Goal: Information Seeking & Learning: Learn about a topic

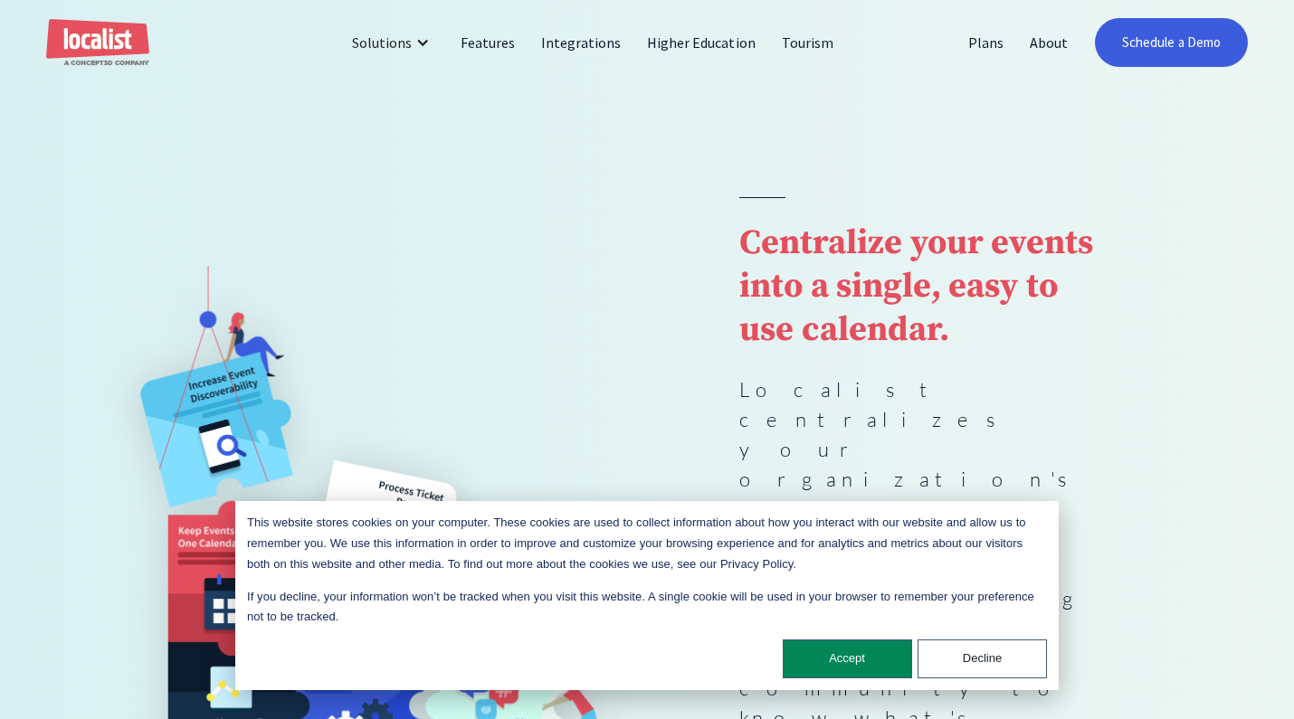
scroll to position [65, 0]
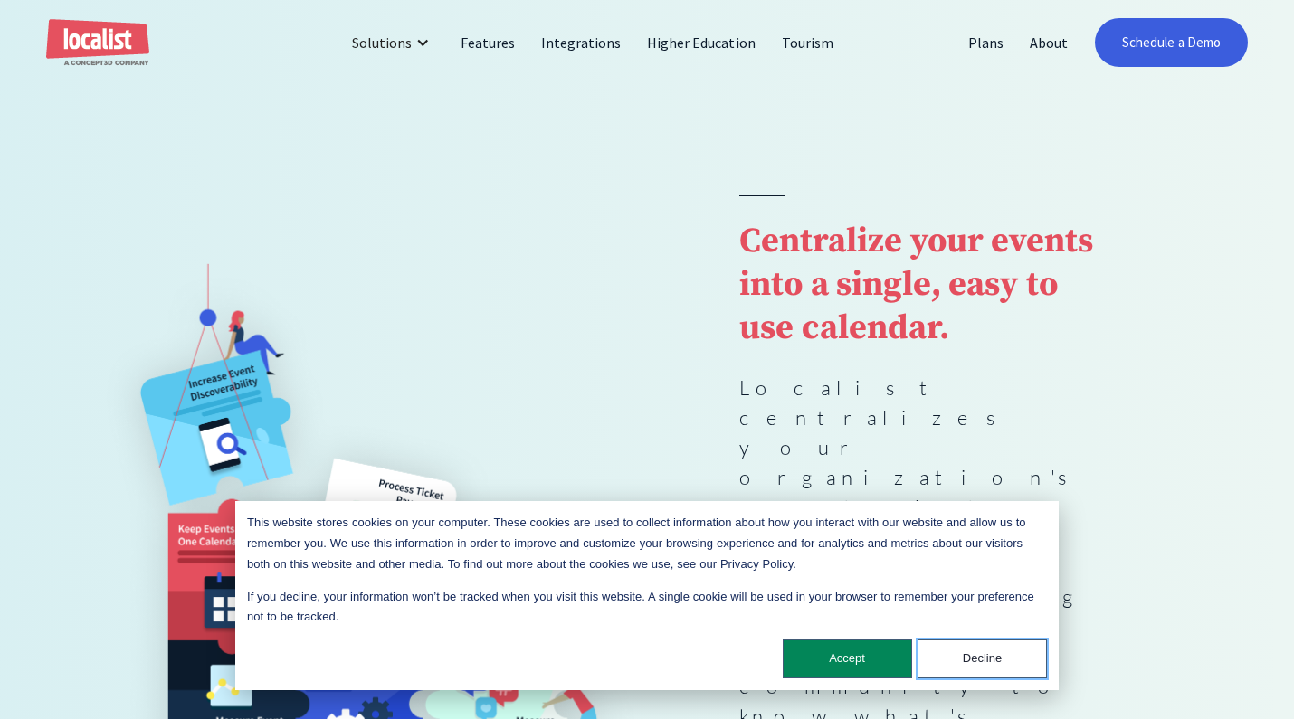
click at [980, 658] on button "Decline" at bounding box center [982, 659] width 129 height 39
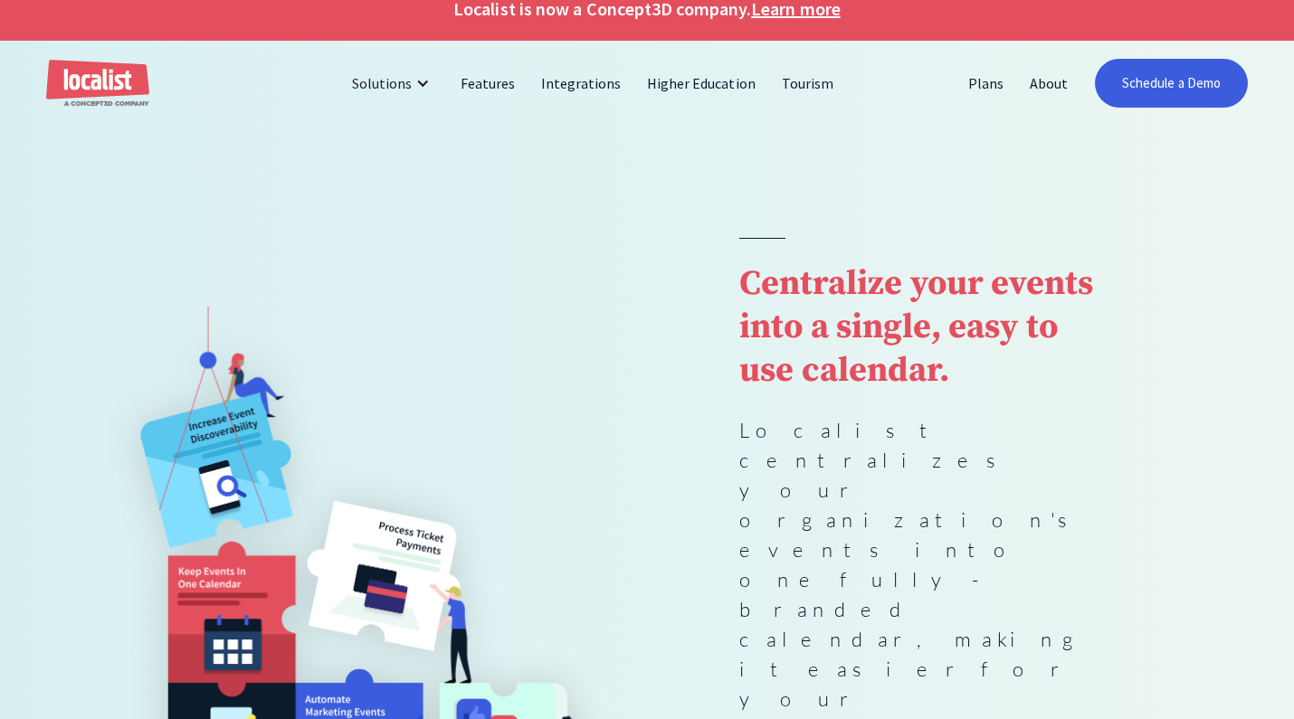
scroll to position [0, 0]
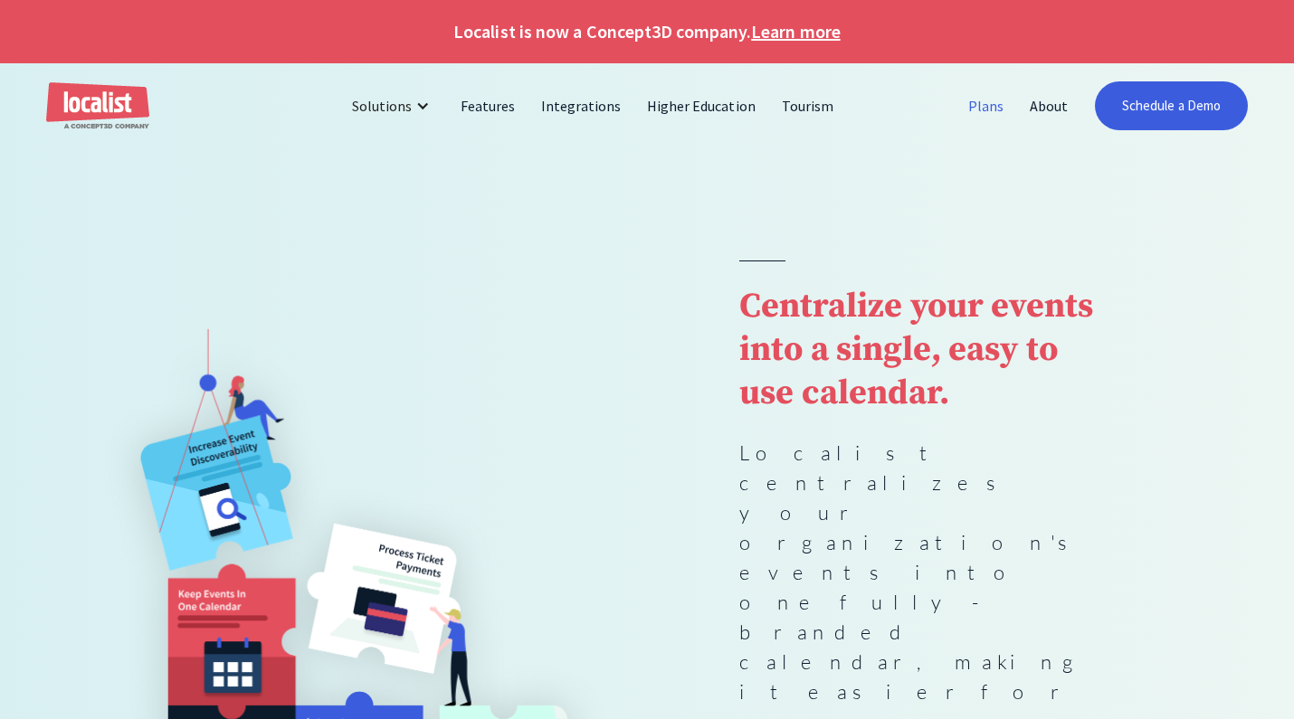
click at [996, 103] on link "Plans" at bounding box center [987, 105] width 62 height 43
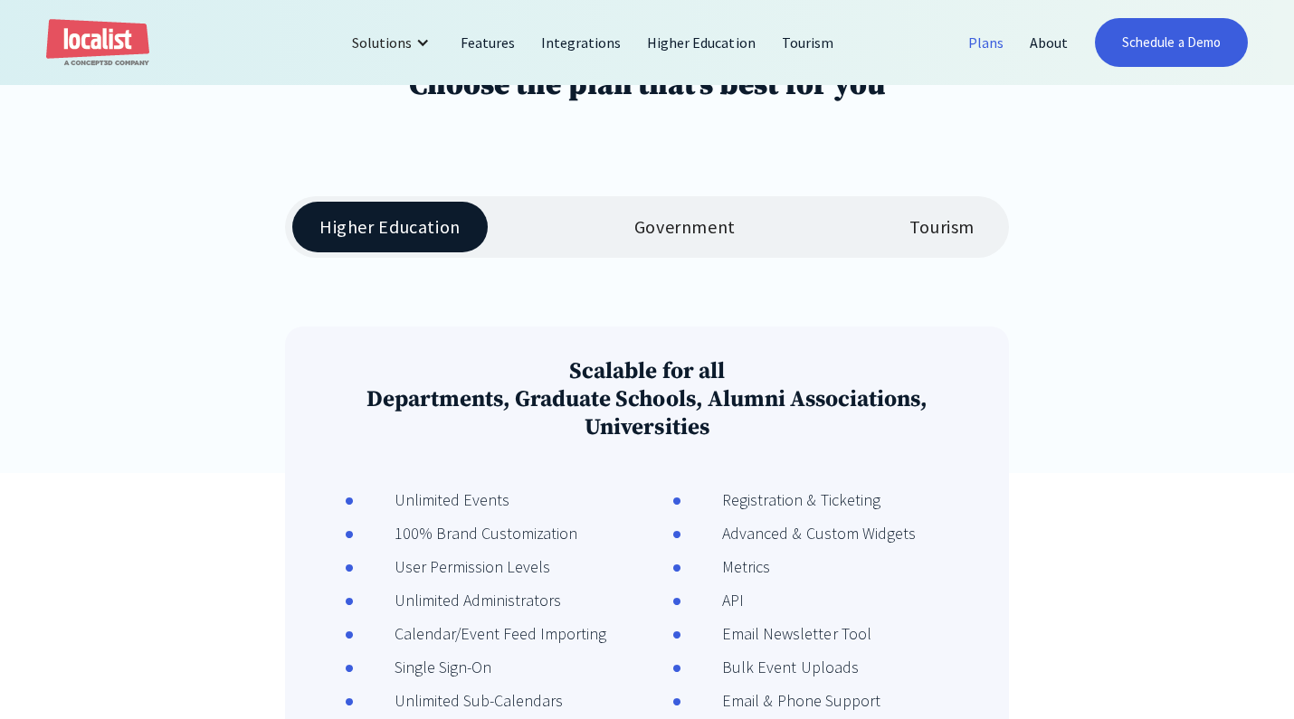
scroll to position [311, 0]
click at [717, 232] on div "Government" at bounding box center [684, 226] width 101 height 22
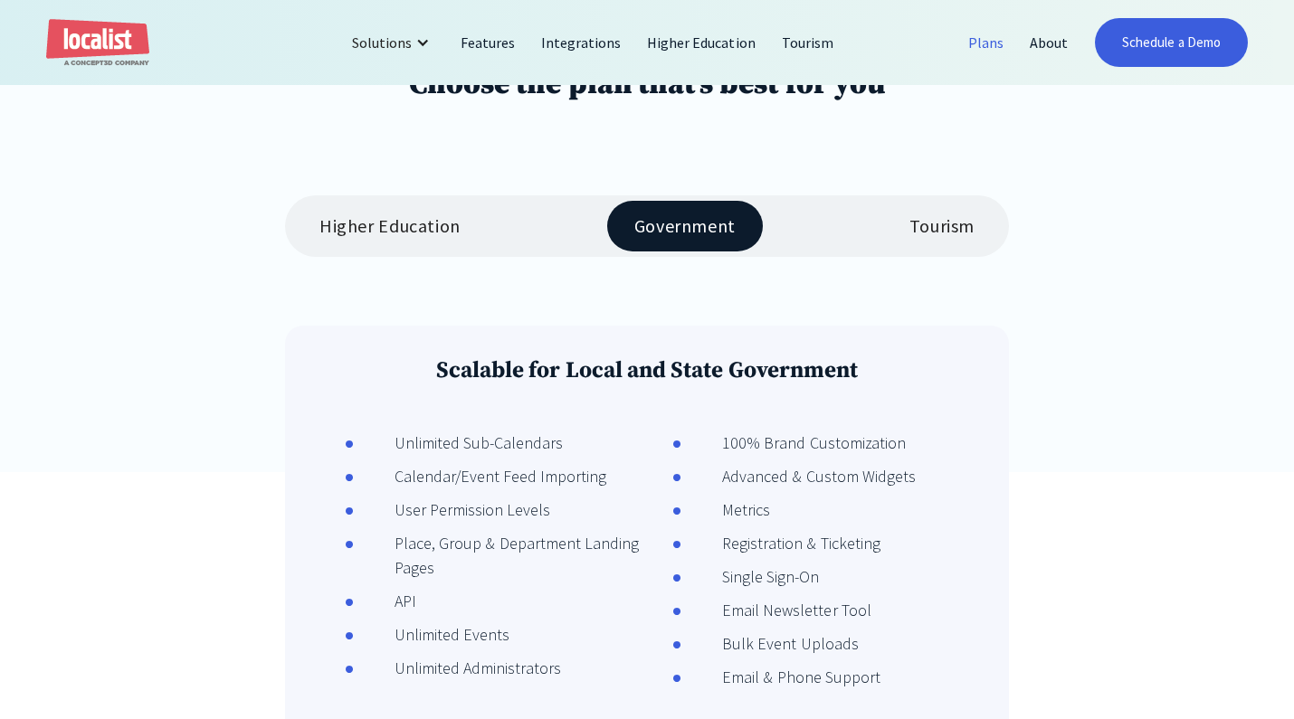
click at [422, 231] on div "Higher Education" at bounding box center [389, 226] width 141 height 22
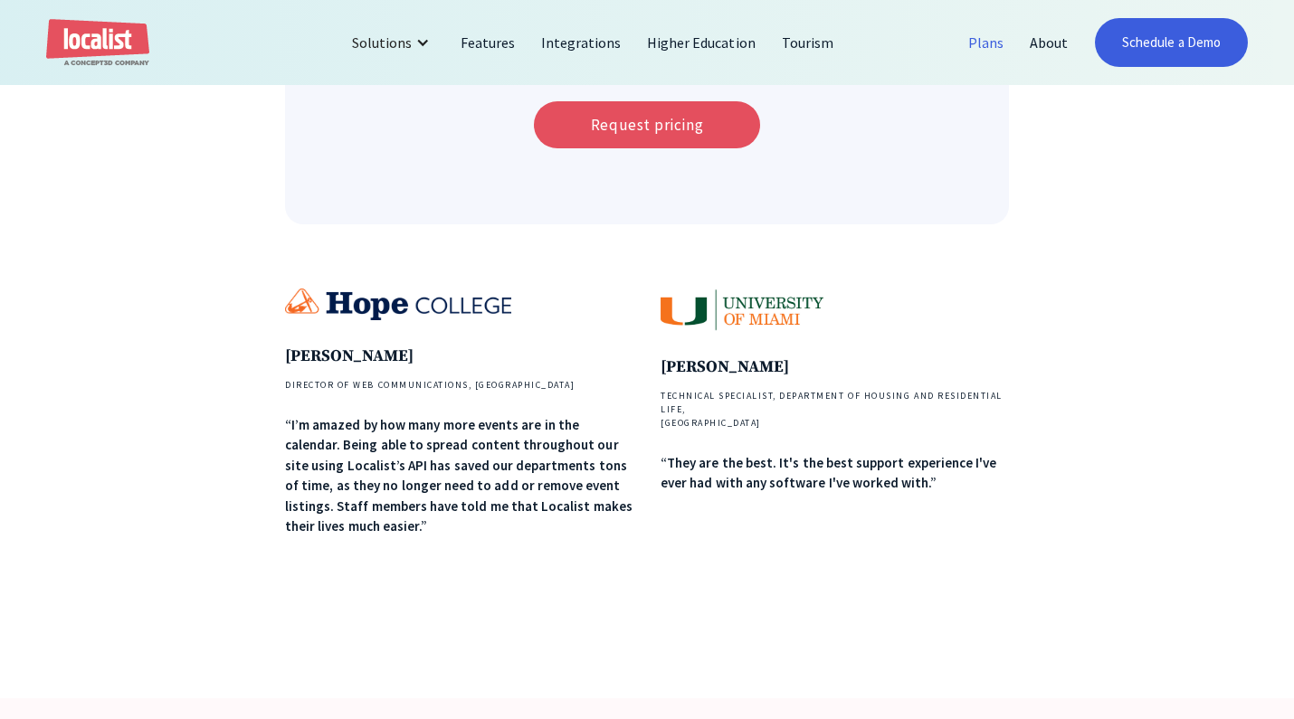
scroll to position [1028, 0]
